Goal: Information Seeking & Learning: Learn about a topic

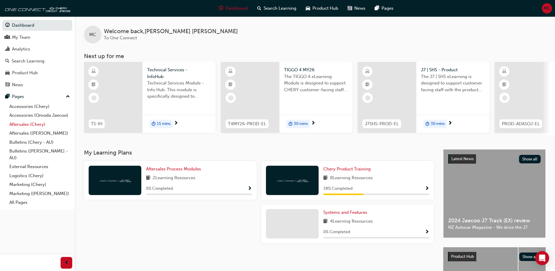
drag, startPoint x: 19, startPoint y: 123, endPoint x: 22, endPoint y: 123, distance: 3.0
click at [20, 123] on link "Aftersales (Chery)" at bounding box center [39, 124] width 65 height 9
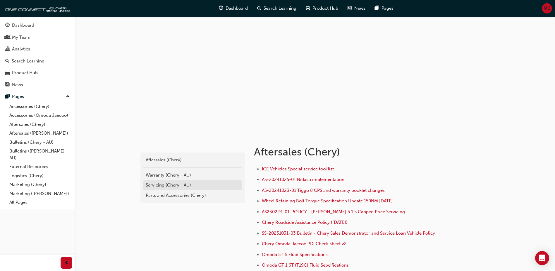
click at [164, 184] on div "Servicing (Chery - AU)" at bounding box center [193, 185] width 94 height 7
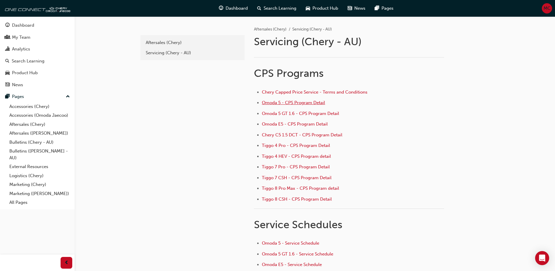
click at [268, 105] on span "Omoda 5 - CPS Program Detail" at bounding box center [293, 102] width 63 height 5
